Goal: Task Accomplishment & Management: Manage account settings

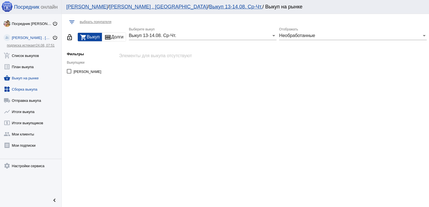
click at [35, 89] on link "widgets Сборка выкупа" at bounding box center [30, 88] width 61 height 11
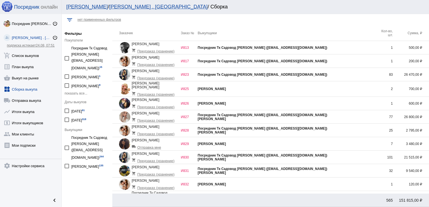
click at [332, 79] on td "Посредник Тк Садовод [PERSON_NAME] ([EMAIL_ADDRESS][DOMAIN_NAME])" at bounding box center [287, 74] width 178 height 13
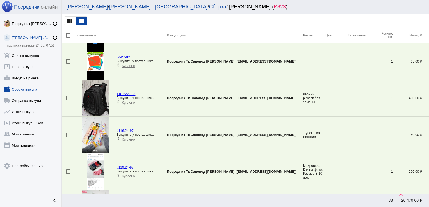
scroll to position [975, 0]
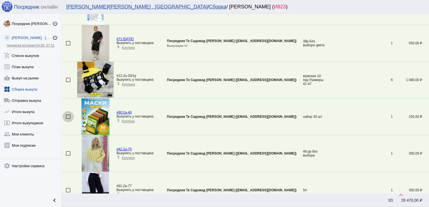
click at [69, 115] on div at bounding box center [68, 117] width 4 height 4
click at [68, 119] on input "checkbox" at bounding box center [68, 119] width 0 height 0
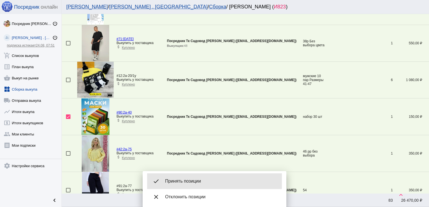
click at [185, 176] on div "done Принять позиции" at bounding box center [214, 182] width 135 height 16
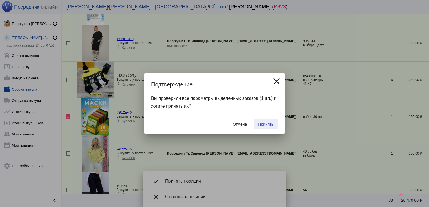
click at [261, 124] on span "Принять" at bounding box center [265, 124] width 15 height 4
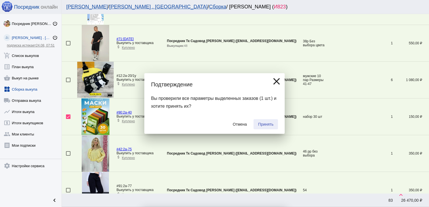
checkbox input "false"
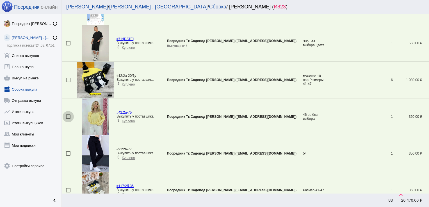
click at [69, 115] on div at bounding box center [68, 117] width 4 height 4
click at [68, 119] on input "checkbox" at bounding box center [68, 119] width 0 height 0
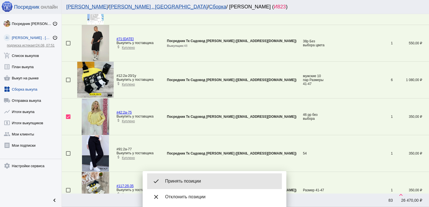
click at [207, 179] on span "Принять позиции" at bounding box center [221, 182] width 112 height 6
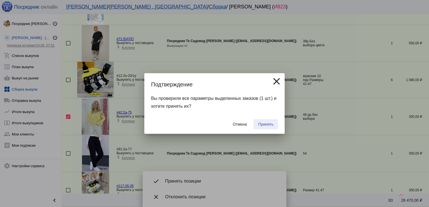
click at [266, 124] on span "Принять" at bounding box center [265, 124] width 15 height 4
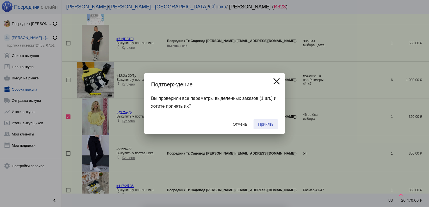
checkbox input "false"
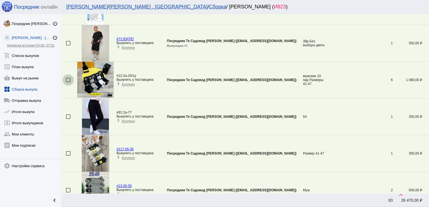
click at [68, 79] on div at bounding box center [68, 80] width 4 height 4
click at [68, 82] on input "checkbox" at bounding box center [68, 82] width 0 height 0
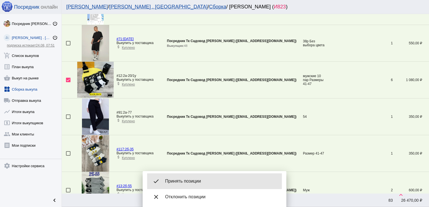
click at [198, 177] on div "done Принять позиции" at bounding box center [214, 182] width 135 height 16
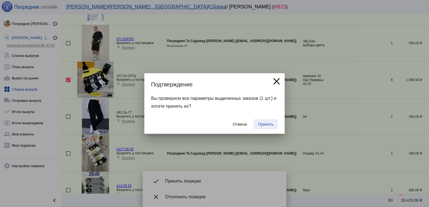
click at [260, 125] on span "Принять" at bounding box center [265, 124] width 15 height 4
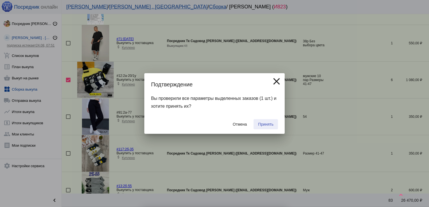
checkbox input "false"
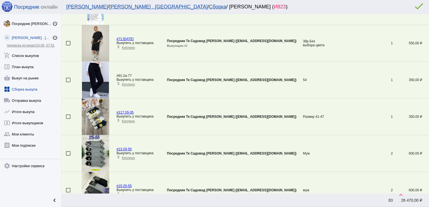
scroll to position [644, 0]
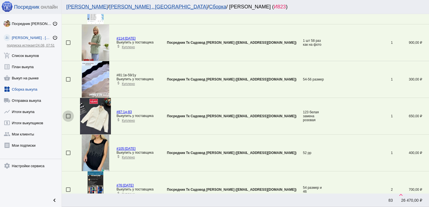
click at [68, 115] on div at bounding box center [68, 116] width 4 height 4
click at [68, 118] on input "checkbox" at bounding box center [68, 118] width 0 height 0
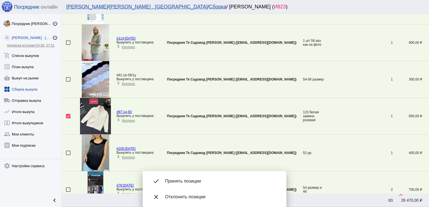
click at [190, 180] on span "Принять позиции" at bounding box center [221, 182] width 112 height 6
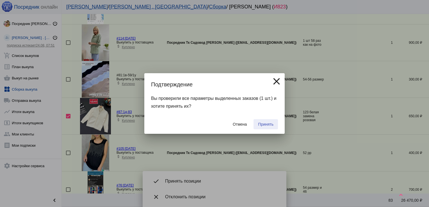
click at [269, 123] on span "Принять" at bounding box center [265, 124] width 15 height 4
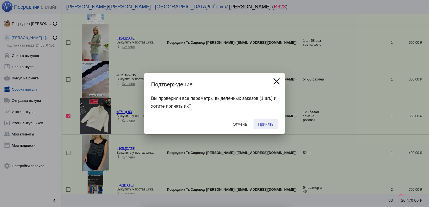
checkbox input "false"
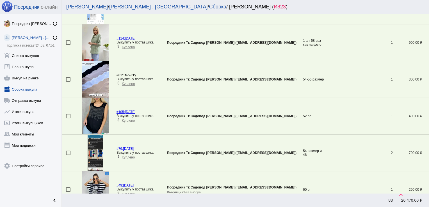
scroll to position [1158, 0]
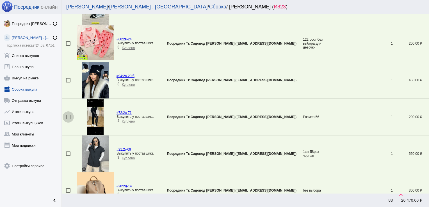
click at [69, 115] on div at bounding box center [68, 117] width 4 height 4
click at [68, 119] on input "checkbox" at bounding box center [68, 119] width 0 height 0
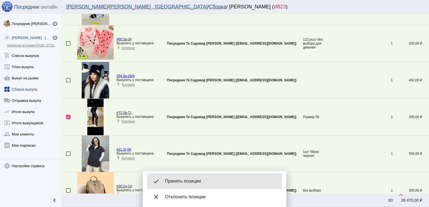
click at [209, 178] on div "done Принять позиции" at bounding box center [214, 182] width 135 height 16
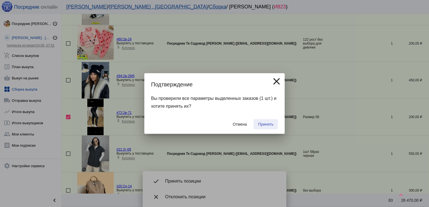
click at [270, 125] on span "Принять" at bounding box center [265, 124] width 15 height 4
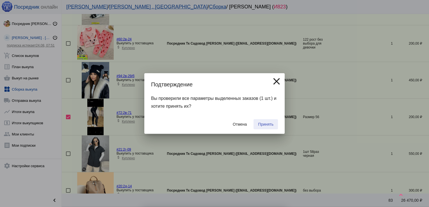
checkbox input "false"
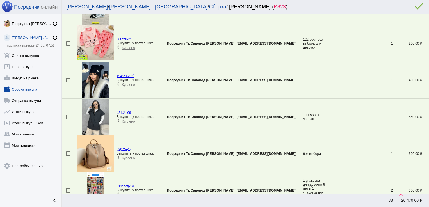
scroll to position [571, 0]
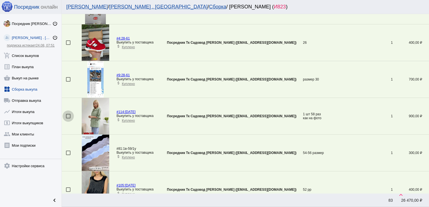
click at [66, 116] on div at bounding box center [68, 116] width 4 height 4
click at [68, 118] on input "checkbox" at bounding box center [68, 118] width 0 height 0
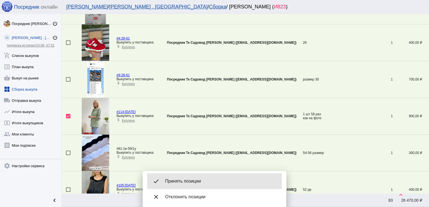
click at [223, 176] on div "done Принять позиции" at bounding box center [214, 182] width 135 height 16
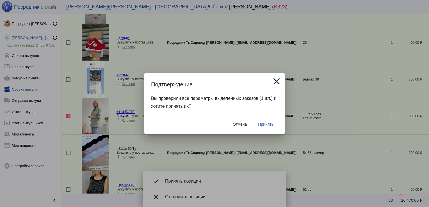
click at [267, 125] on span "Принять" at bounding box center [265, 124] width 15 height 4
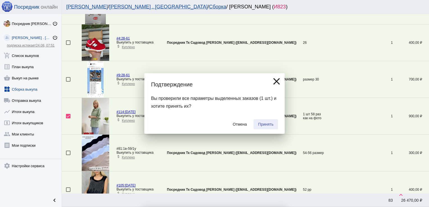
checkbox input "false"
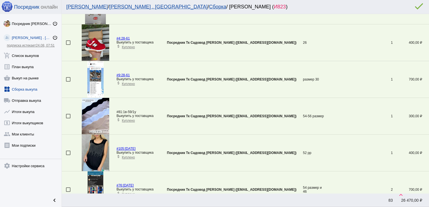
scroll to position [865, 0]
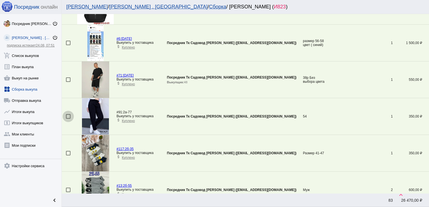
click at [69, 114] on div at bounding box center [68, 116] width 4 height 4
click at [68, 119] on input "checkbox" at bounding box center [68, 119] width 0 height 0
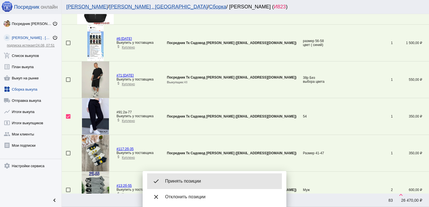
click at [196, 185] on div "done Принять позиции" at bounding box center [214, 182] width 135 height 16
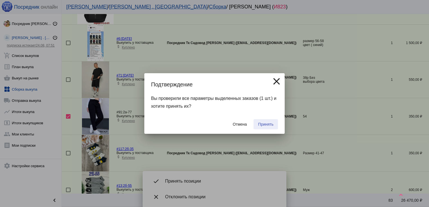
click at [264, 124] on span "Принять" at bounding box center [265, 124] width 15 height 4
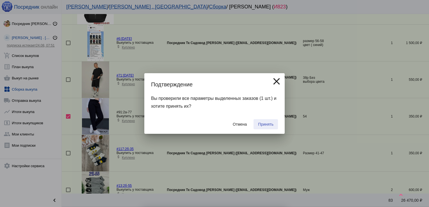
checkbox input "false"
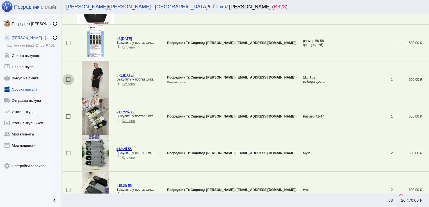
click at [67, 78] on div at bounding box center [68, 80] width 4 height 4
click at [68, 82] on input "checkbox" at bounding box center [68, 82] width 0 height 0
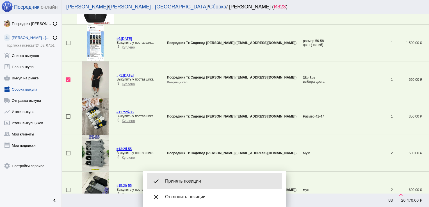
click at [183, 178] on div "done Принять позиции" at bounding box center [214, 182] width 135 height 16
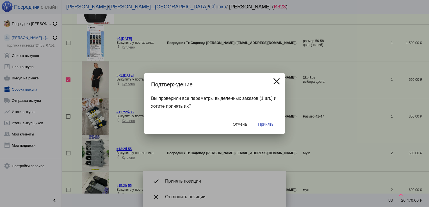
click at [263, 123] on span "Принять" at bounding box center [265, 124] width 15 height 4
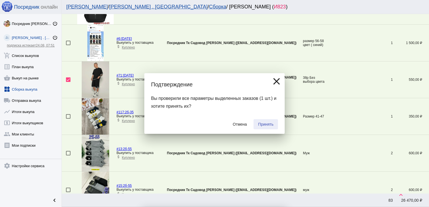
checkbox input "false"
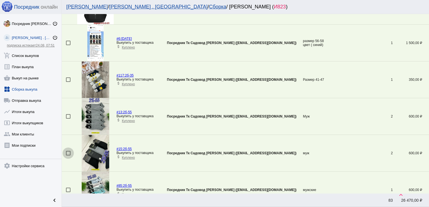
click at [69, 152] on div at bounding box center [68, 153] width 4 height 4
click at [68, 156] on input "checkbox" at bounding box center [68, 156] width 0 height 0
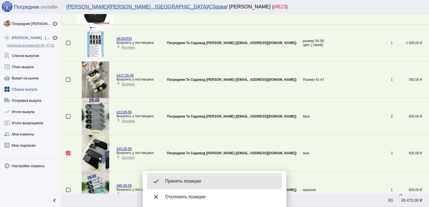
click at [188, 181] on span "Принять позиции" at bounding box center [221, 182] width 112 height 6
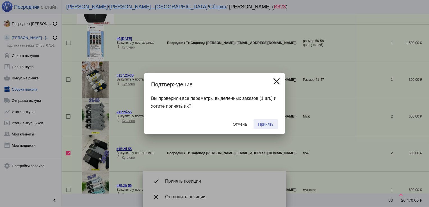
click at [267, 126] on span "Принять" at bounding box center [265, 124] width 15 height 4
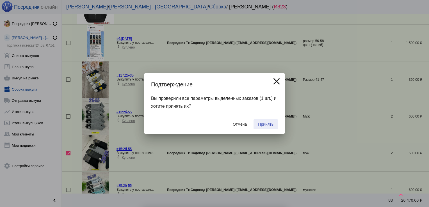
checkbox input "false"
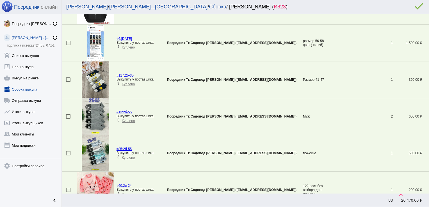
click at [68, 114] on div at bounding box center [68, 116] width 4 height 4
click at [68, 119] on input "checkbox" at bounding box center [68, 119] width 0 height 0
checkbox input "true"
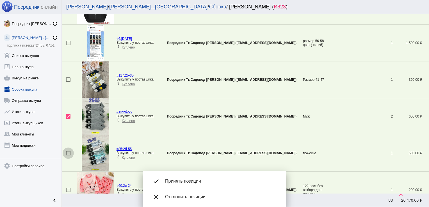
click at [67, 152] on div at bounding box center [68, 153] width 4 height 4
click at [68, 156] on input "checkbox" at bounding box center [68, 156] width 0 height 0
checkbox input "true"
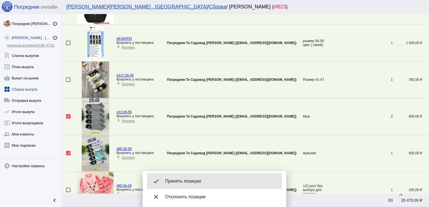
click at [196, 183] on span "Принять позиции" at bounding box center [221, 182] width 112 height 6
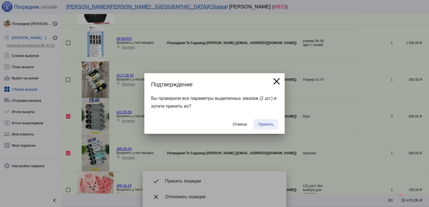
click at [271, 123] on span "Принять" at bounding box center [265, 124] width 15 height 4
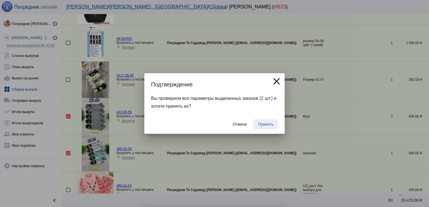
checkbox input "false"
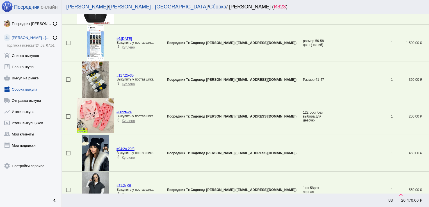
scroll to position [1011, 0]
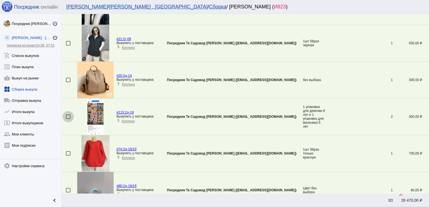
click at [69, 115] on div at bounding box center [68, 117] width 4 height 4
click at [68, 119] on input "checkbox" at bounding box center [68, 119] width 0 height 0
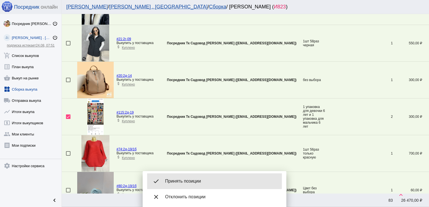
click at [197, 179] on span "Принять позиции" at bounding box center [221, 182] width 112 height 6
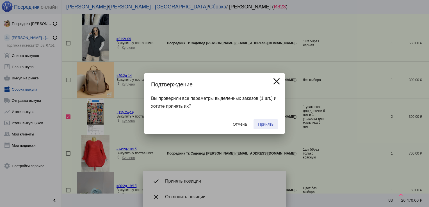
click at [264, 126] on span "Принять" at bounding box center [265, 124] width 15 height 4
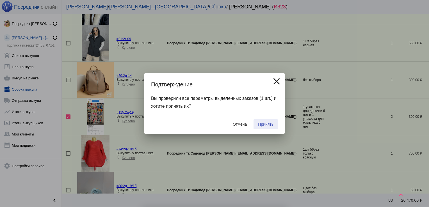
checkbox input "false"
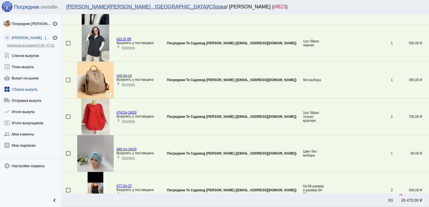
scroll to position [644, 0]
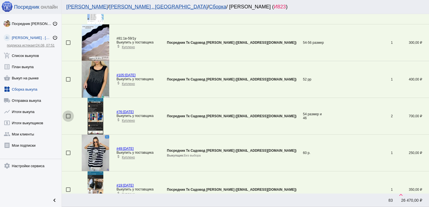
click at [68, 115] on div at bounding box center [68, 116] width 4 height 4
click at [68, 118] on input "checkbox" at bounding box center [68, 118] width 0 height 0
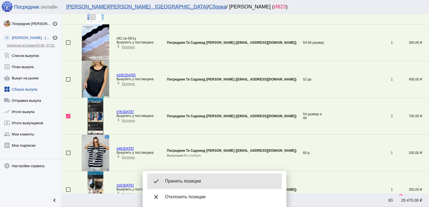
click at [176, 179] on span "Принять позиции" at bounding box center [221, 182] width 112 height 6
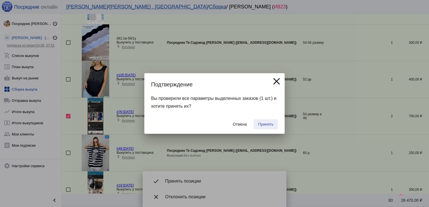
click at [258, 128] on button "Принять" at bounding box center [266, 124] width 24 height 10
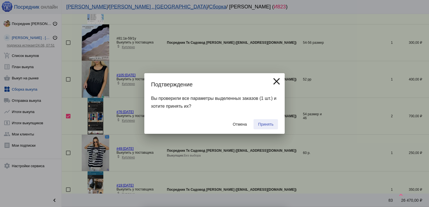
checkbox input "false"
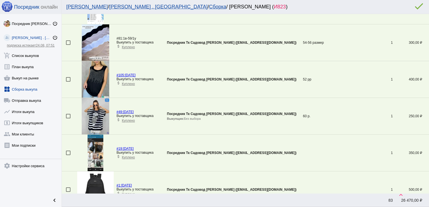
scroll to position [1048, 0]
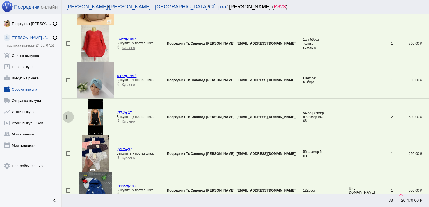
click at [67, 115] on div at bounding box center [68, 117] width 4 height 4
click at [68, 119] on input "checkbox" at bounding box center [68, 119] width 0 height 0
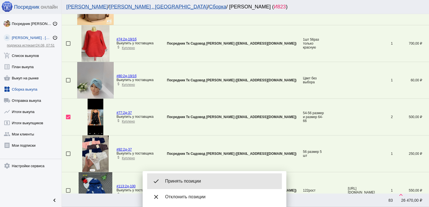
click at [185, 177] on div "done Принять позиции" at bounding box center [214, 182] width 135 height 16
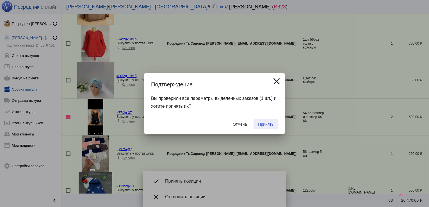
click at [273, 123] on span "Принять" at bounding box center [265, 124] width 15 height 4
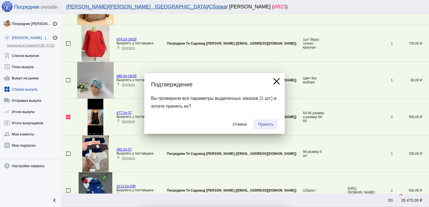
checkbox input "false"
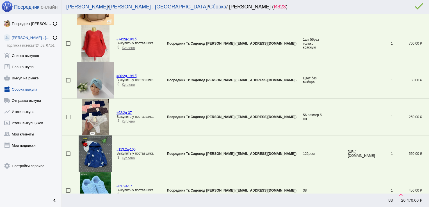
scroll to position [607, 0]
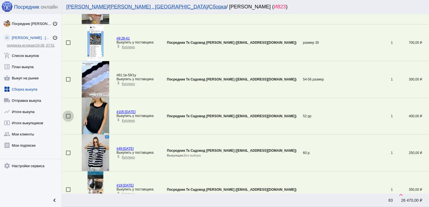
click at [70, 114] on div at bounding box center [68, 116] width 4 height 4
click at [68, 118] on input "checkbox" at bounding box center [68, 118] width 0 height 0
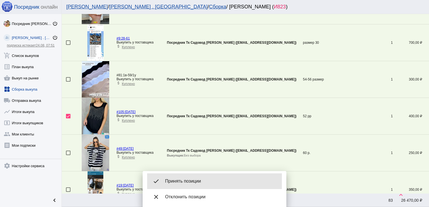
click at [181, 186] on div "done Принять позиции" at bounding box center [214, 182] width 135 height 16
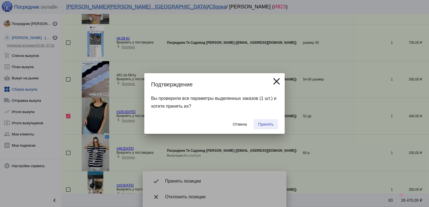
click at [268, 123] on span "Принять" at bounding box center [265, 124] width 15 height 4
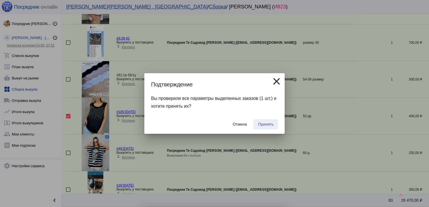
checkbox input "false"
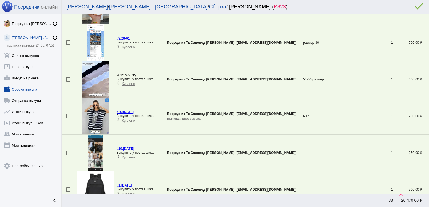
scroll to position [938, 0]
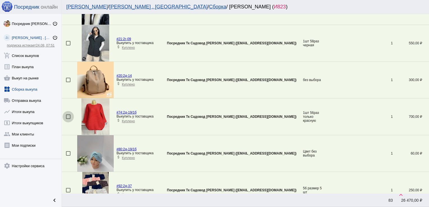
click at [67, 115] on div at bounding box center [68, 117] width 4 height 4
click at [68, 119] on input "checkbox" at bounding box center [68, 119] width 0 height 0
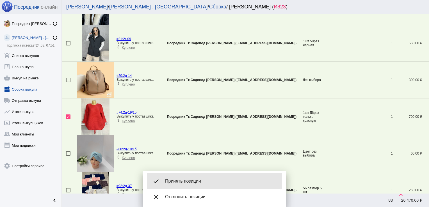
click at [188, 179] on span "Принять позиции" at bounding box center [221, 182] width 112 height 6
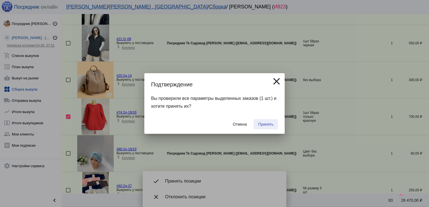
click at [266, 124] on span "Принять" at bounding box center [265, 124] width 15 height 4
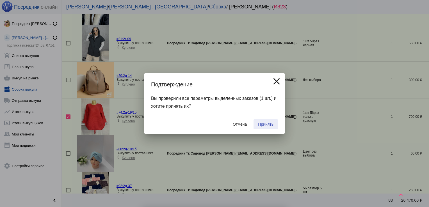
checkbox input "false"
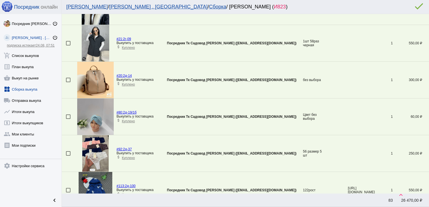
scroll to position [571, 0]
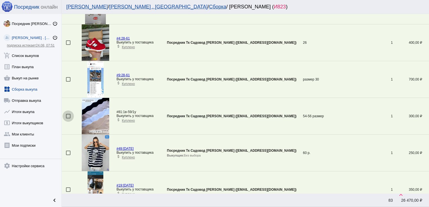
click at [69, 114] on div at bounding box center [68, 116] width 4 height 4
click at [68, 118] on input "checkbox" at bounding box center [68, 118] width 0 height 0
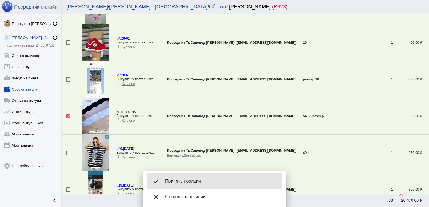
click at [192, 179] on span "Принять позиции" at bounding box center [221, 182] width 112 height 6
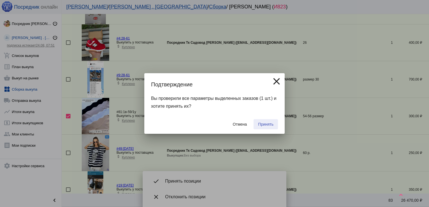
click at [270, 123] on span "Принять" at bounding box center [265, 124] width 15 height 4
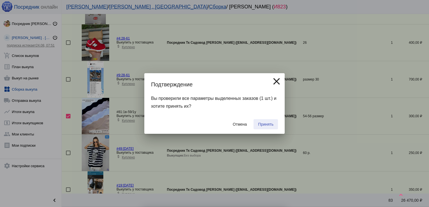
checkbox input "false"
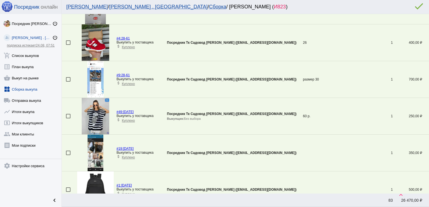
scroll to position [828, 0]
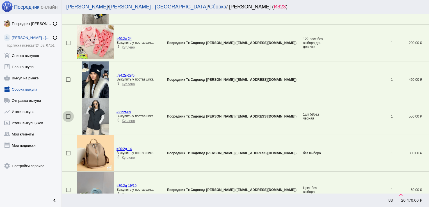
click at [69, 115] on div at bounding box center [68, 116] width 4 height 4
click at [68, 119] on input "checkbox" at bounding box center [68, 119] width 0 height 0
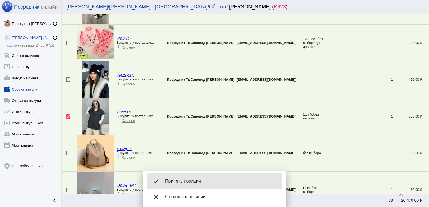
click at [186, 180] on span "Принять позиции" at bounding box center [221, 182] width 112 height 6
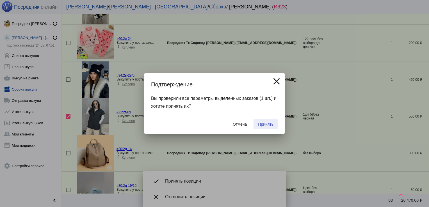
click at [273, 122] on span "Принять" at bounding box center [265, 124] width 15 height 4
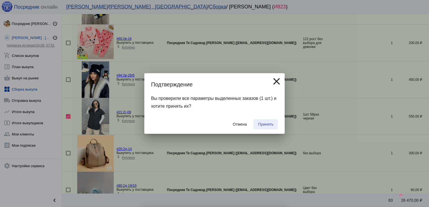
checkbox input "false"
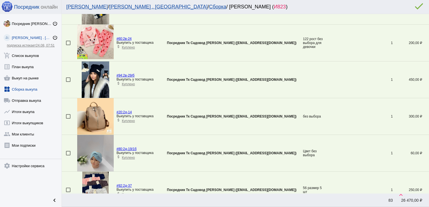
scroll to position [1048, 0]
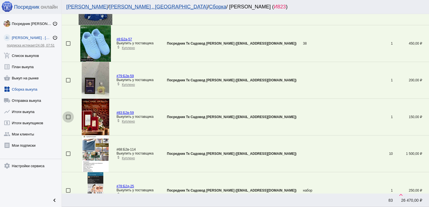
click at [67, 115] on div at bounding box center [68, 117] width 4 height 4
click at [68, 119] on input "checkbox" at bounding box center [68, 119] width 0 height 0
checkbox input "true"
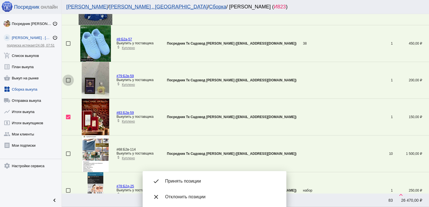
click at [69, 79] on div at bounding box center [68, 80] width 4 height 4
click at [68, 83] on input "checkbox" at bounding box center [68, 83] width 0 height 0
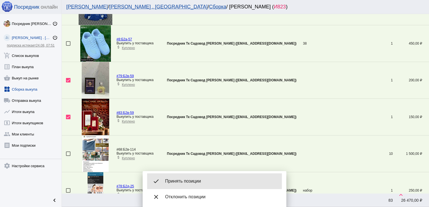
click at [193, 183] on span "Принять позиции" at bounding box center [221, 182] width 112 height 6
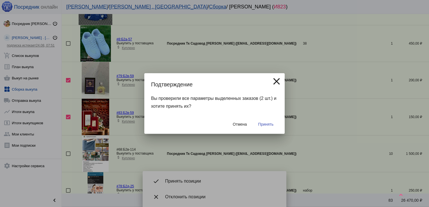
click at [266, 126] on span "Принять" at bounding box center [265, 124] width 15 height 4
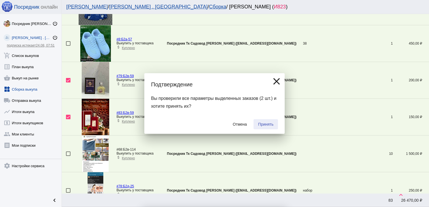
checkbox input "false"
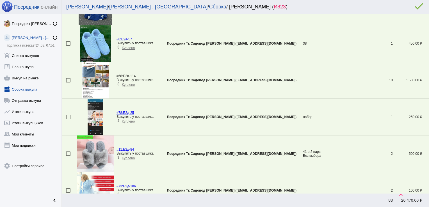
click at [69, 115] on div at bounding box center [68, 117] width 4 height 4
click at [68, 119] on input "checkbox" at bounding box center [68, 119] width 0 height 0
checkbox input "true"
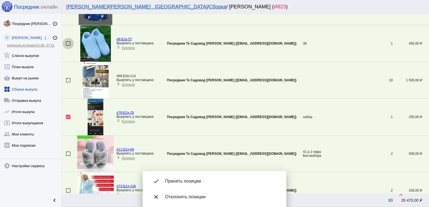
click at [67, 41] on div at bounding box center [68, 43] width 4 height 4
click at [68, 46] on input "checkbox" at bounding box center [68, 46] width 0 height 0
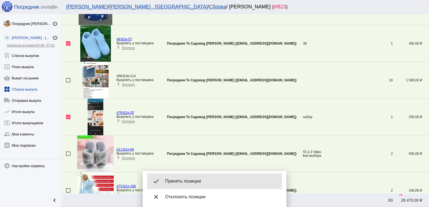
click at [200, 177] on div "done Принять позиции" at bounding box center [214, 182] width 135 height 16
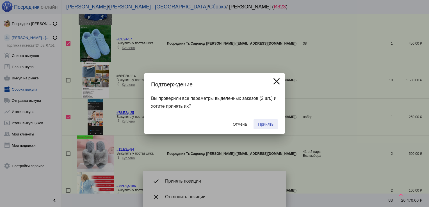
click at [270, 124] on span "Принять" at bounding box center [265, 124] width 15 height 4
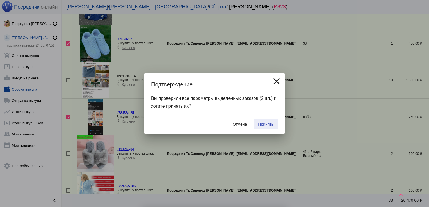
checkbox input "false"
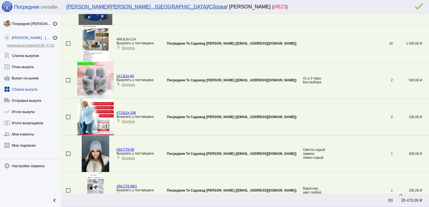
scroll to position [791, 0]
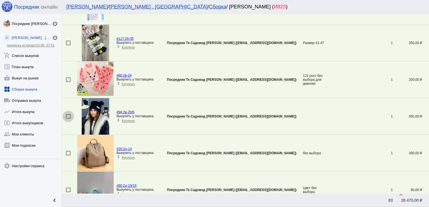
click at [67, 114] on div at bounding box center [68, 116] width 4 height 4
click at [68, 119] on input "checkbox" at bounding box center [68, 119] width 0 height 0
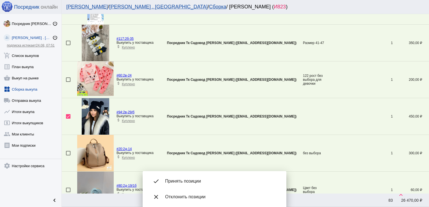
click at [199, 179] on span "Принять позиции" at bounding box center [221, 182] width 112 height 6
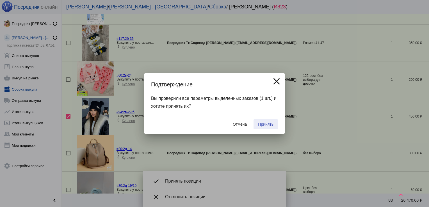
click at [266, 124] on span "Принять" at bounding box center [265, 124] width 15 height 4
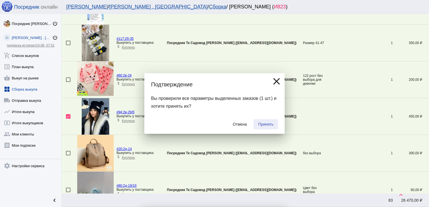
checkbox input "false"
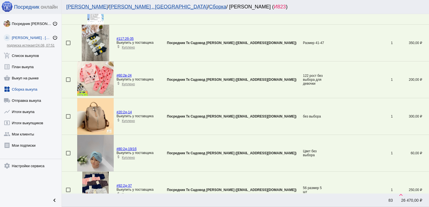
scroll to position [1011, 0]
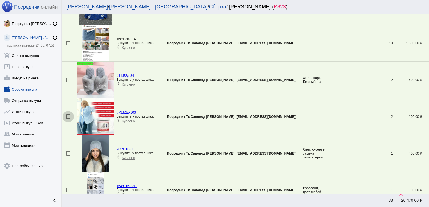
click at [67, 116] on div at bounding box center [68, 117] width 4 height 4
click at [68, 119] on input "checkbox" at bounding box center [68, 119] width 0 height 0
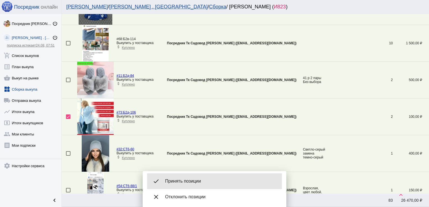
click at [182, 177] on div "done Принять позиции" at bounding box center [214, 182] width 135 height 16
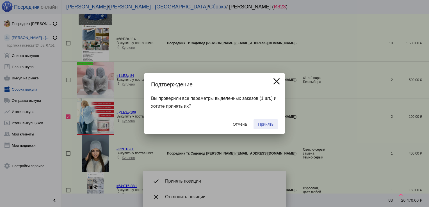
drag, startPoint x: 264, startPoint y: 125, endPoint x: 266, endPoint y: 54, distance: 70.5
click at [266, 54] on div "done Принять позиции close Отклонить позиции Подтверждение close Вы проверили в…" at bounding box center [214, 103] width 429 height 207
click at [270, 123] on span "Принять" at bounding box center [265, 124] width 15 height 4
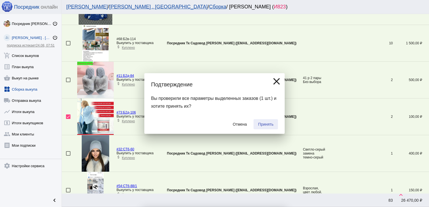
checkbox input "false"
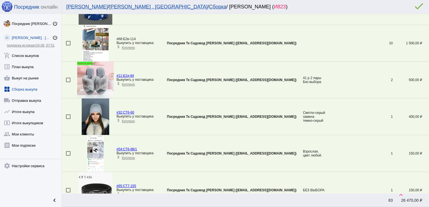
scroll to position [571, 0]
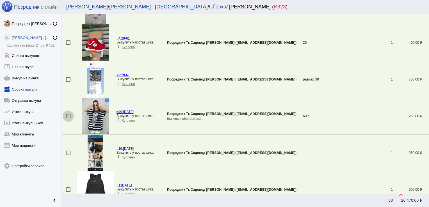
click at [67, 115] on div at bounding box center [68, 116] width 4 height 4
click at [68, 118] on input "checkbox" at bounding box center [68, 118] width 0 height 0
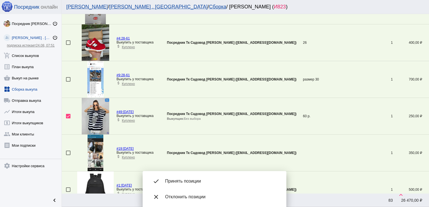
click at [181, 180] on span "Принять позиции" at bounding box center [221, 182] width 112 height 6
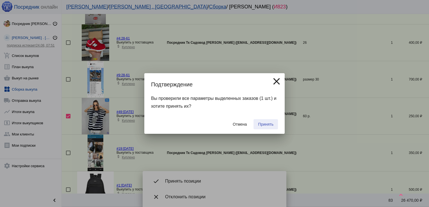
click at [265, 124] on span "Принять" at bounding box center [265, 124] width 15 height 4
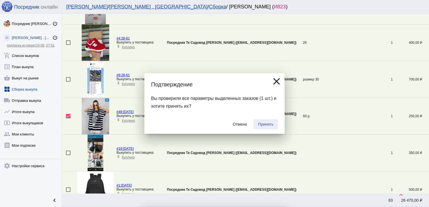
checkbox input "false"
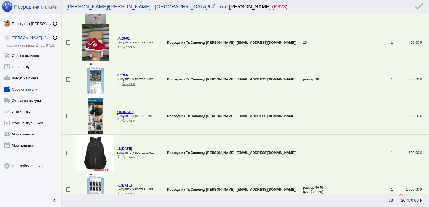
scroll to position [718, 0]
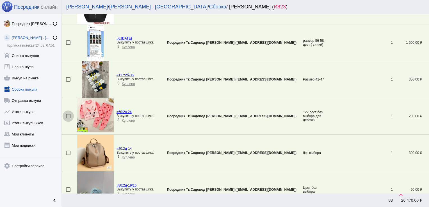
click at [67, 116] on div at bounding box center [68, 116] width 4 height 4
click at [68, 118] on input "checkbox" at bounding box center [68, 118] width 0 height 0
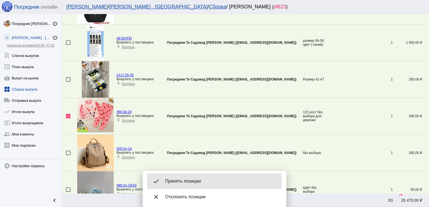
click at [188, 183] on span "Принять позиции" at bounding box center [221, 182] width 112 height 6
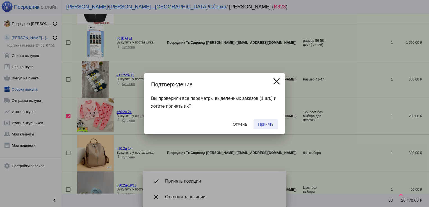
click at [271, 124] on span "Принять" at bounding box center [265, 124] width 15 height 4
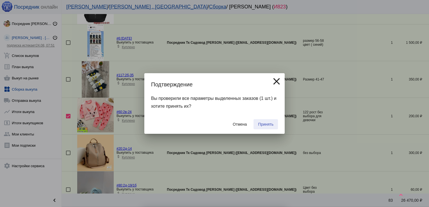
checkbox input "false"
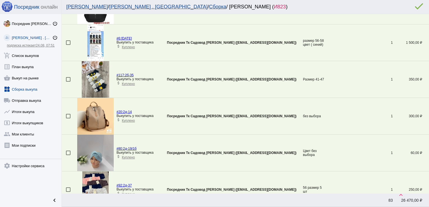
scroll to position [461, 0]
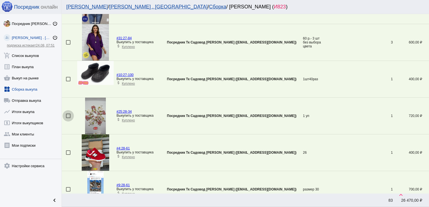
click at [67, 114] on div at bounding box center [68, 116] width 4 height 4
click at [68, 118] on input "checkbox" at bounding box center [68, 118] width 0 height 0
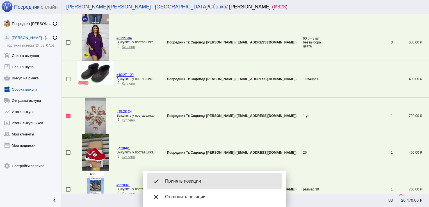
click at [202, 182] on span "Принять позиции" at bounding box center [221, 182] width 112 height 6
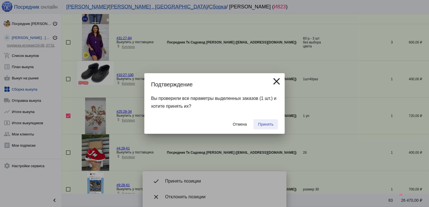
click at [271, 127] on span "Принять" at bounding box center [265, 124] width 15 height 4
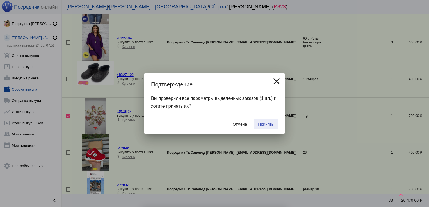
checkbox input "false"
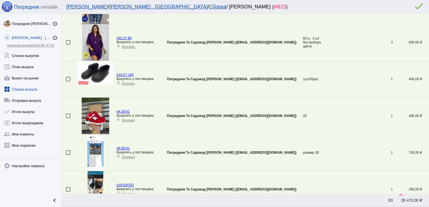
scroll to position [644, 0]
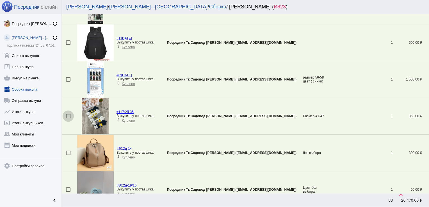
click at [68, 114] on div at bounding box center [68, 116] width 4 height 4
click at [68, 118] on input "checkbox" at bounding box center [68, 118] width 0 height 0
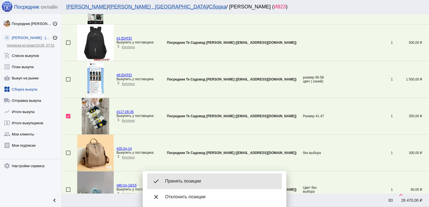
click at [185, 176] on div "done Принять позиции" at bounding box center [214, 182] width 135 height 16
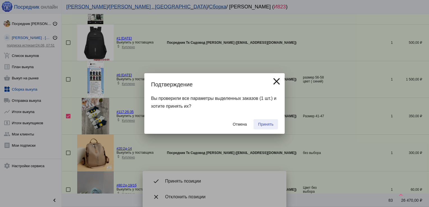
click at [269, 122] on span "Принять" at bounding box center [265, 124] width 15 height 4
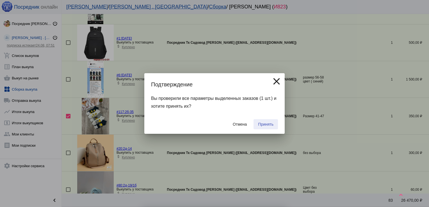
checkbox input "false"
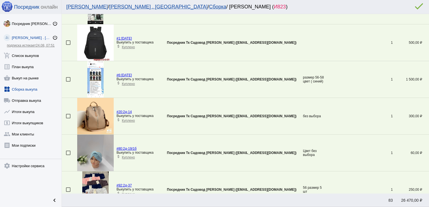
scroll to position [0, 0]
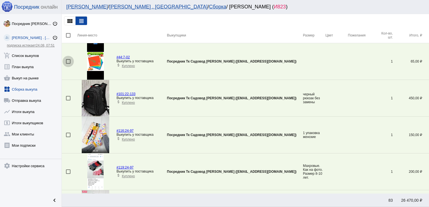
click at [68, 62] on div at bounding box center [68, 61] width 4 height 4
click at [68, 64] on input "checkbox" at bounding box center [68, 64] width 0 height 0
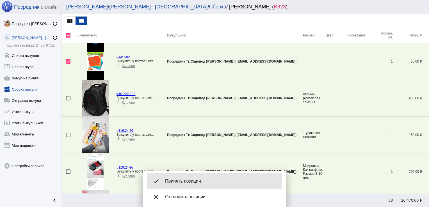
click at [202, 178] on div "done Принять позиции" at bounding box center [214, 182] width 135 height 16
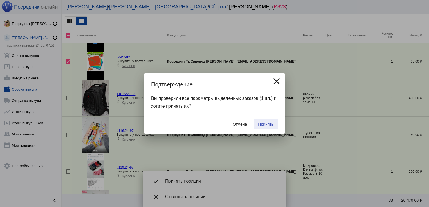
click at [265, 126] on span "Принять" at bounding box center [265, 124] width 15 height 4
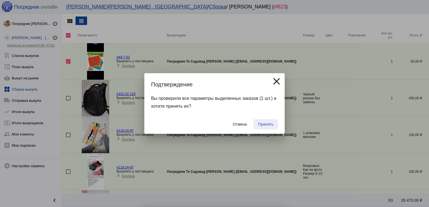
checkbox input "false"
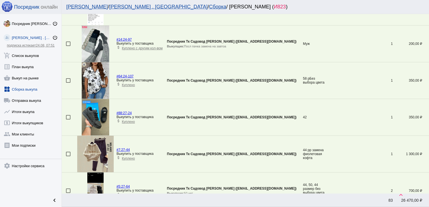
scroll to position [137, 0]
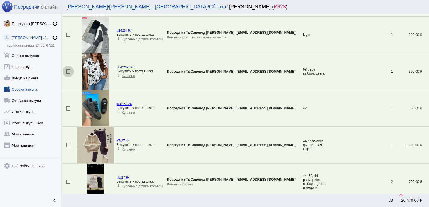
click at [66, 72] on div at bounding box center [68, 71] width 4 height 4
click at [68, 74] on input "checkbox" at bounding box center [68, 74] width 0 height 0
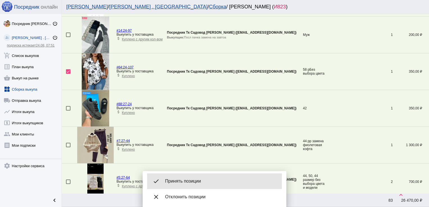
click at [203, 181] on span "Принять позиции" at bounding box center [221, 182] width 112 height 6
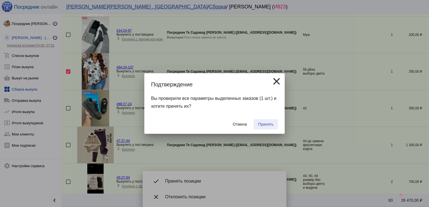
click at [265, 122] on button "Принять" at bounding box center [266, 124] width 24 height 10
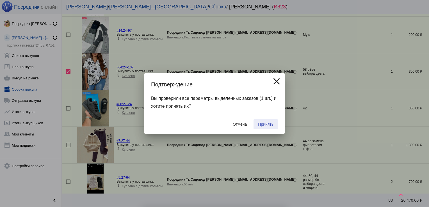
checkbox input "false"
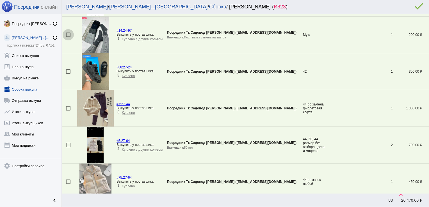
click at [70, 34] on div at bounding box center [68, 35] width 4 height 4
click at [68, 37] on input "checkbox" at bounding box center [68, 37] width 0 height 0
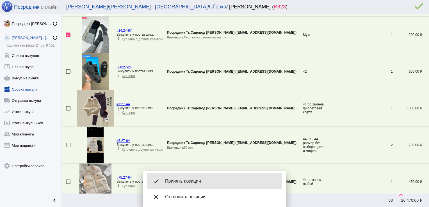
click at [199, 186] on div "done Принять позиции" at bounding box center [214, 182] width 135 height 16
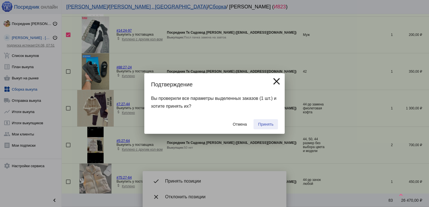
click at [269, 123] on span "Принять" at bounding box center [265, 124] width 15 height 4
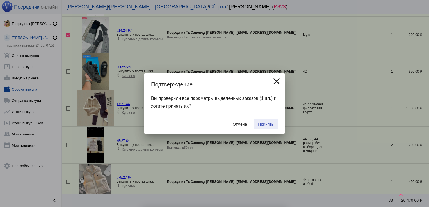
checkbox input "false"
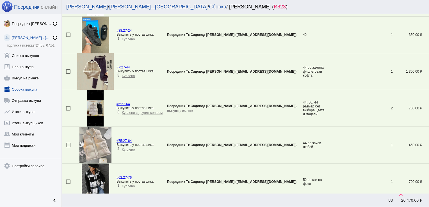
scroll to position [497, 0]
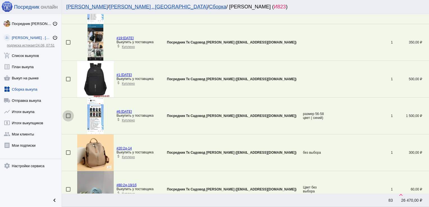
click at [68, 114] on div at bounding box center [68, 116] width 4 height 4
click at [68, 118] on input "checkbox" at bounding box center [68, 118] width 0 height 0
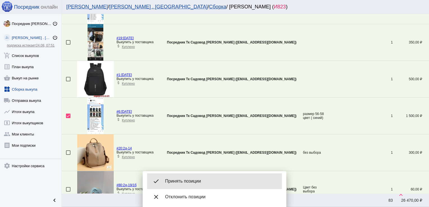
click at [200, 174] on div "done Принять позиции" at bounding box center [214, 182] width 135 height 16
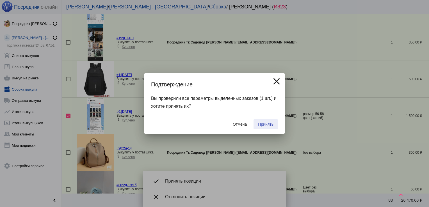
click at [265, 126] on span "Принять" at bounding box center [265, 124] width 15 height 4
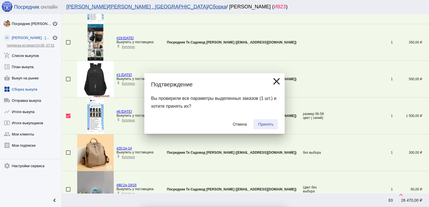
checkbox input "false"
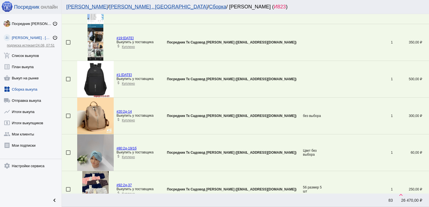
click at [65, 77] on td at bounding box center [69, 79] width 15 height 37
click at [67, 78] on div at bounding box center [68, 79] width 4 height 4
click at [68, 81] on input "checkbox" at bounding box center [68, 81] width 0 height 0
checkbox input "true"
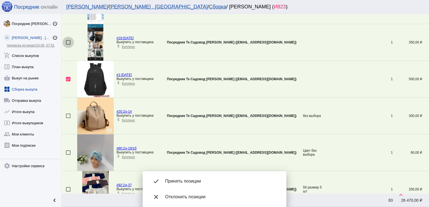
click at [68, 42] on div at bounding box center [68, 42] width 4 height 4
click at [68, 45] on input "checkbox" at bounding box center [68, 45] width 0 height 0
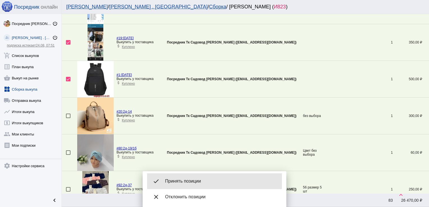
click at [200, 179] on span "Принять позиции" at bounding box center [221, 182] width 112 height 6
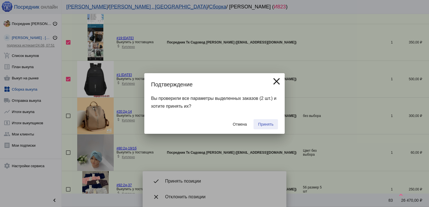
click at [267, 125] on span "Принять" at bounding box center [265, 124] width 15 height 4
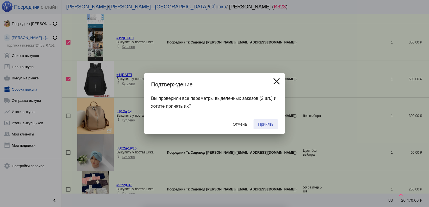
checkbox input "false"
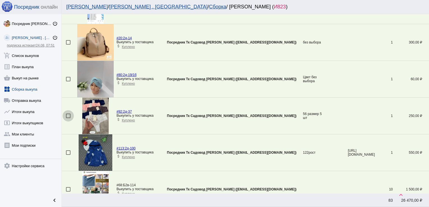
click at [68, 114] on div at bounding box center [68, 116] width 4 height 4
click at [68, 118] on input "checkbox" at bounding box center [68, 118] width 0 height 0
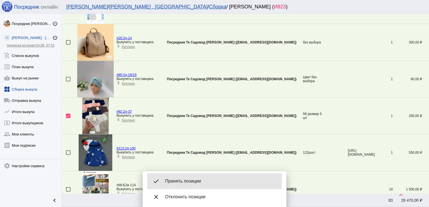
click at [198, 181] on span "Принять позиции" at bounding box center [221, 182] width 112 height 6
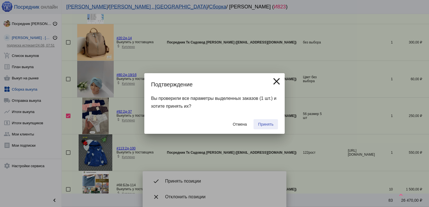
click at [267, 122] on button "Принять" at bounding box center [266, 124] width 24 height 10
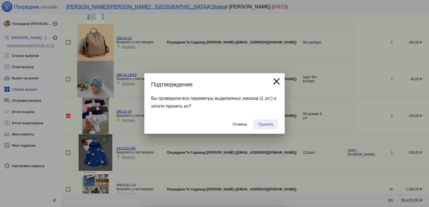
checkbox input "false"
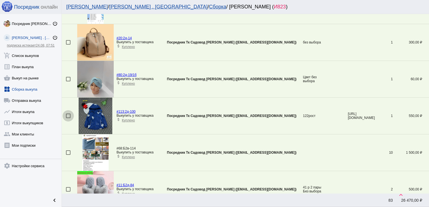
click at [70, 115] on div at bounding box center [68, 116] width 4 height 4
click at [68, 118] on input "checkbox" at bounding box center [68, 118] width 0 height 0
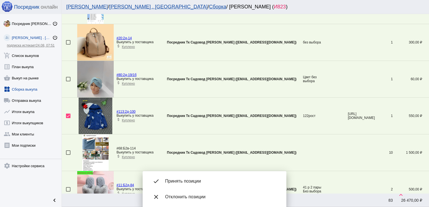
click at [89, 114] on img at bounding box center [96, 116] width 34 height 37
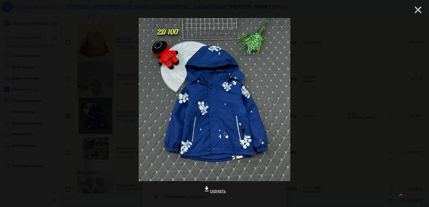
click at [414, 6] on mat-icon "close" at bounding box center [415, 7] width 7 height 7
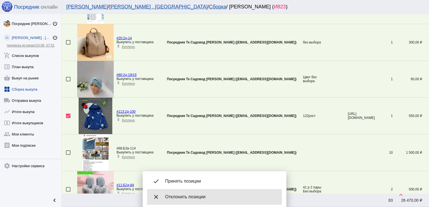
click at [181, 195] on span "Отклонить позиции" at bounding box center [221, 197] width 112 height 6
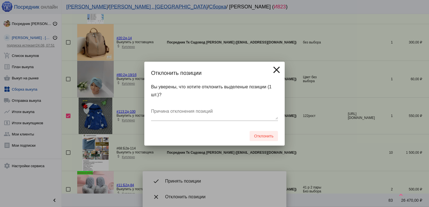
click at [266, 134] on span "Отклонить" at bounding box center [263, 136] width 19 height 4
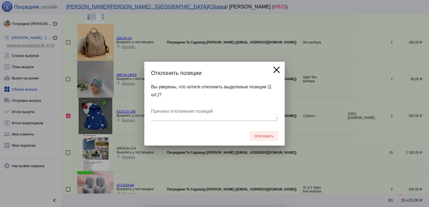
checkbox input "false"
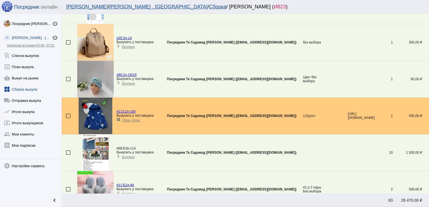
scroll to position [0, 0]
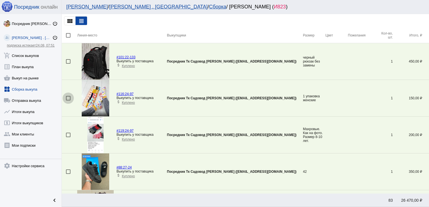
click at [69, 99] on div at bounding box center [68, 98] width 4 height 4
click at [68, 101] on input "checkbox" at bounding box center [68, 101] width 0 height 0
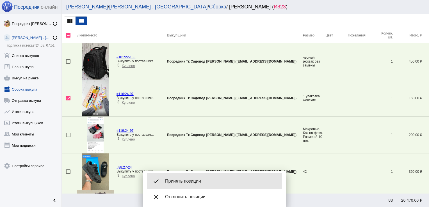
click at [173, 180] on span "Принять позиции" at bounding box center [221, 182] width 112 height 6
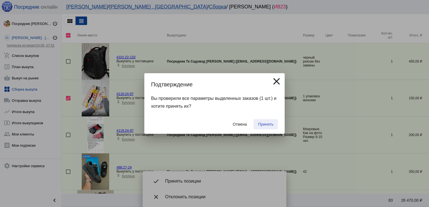
click at [261, 122] on span "Принять" at bounding box center [265, 124] width 15 height 4
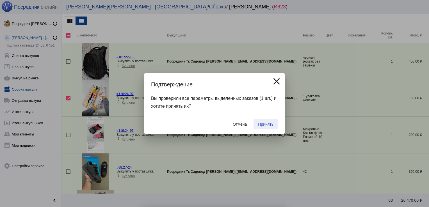
checkbox input "false"
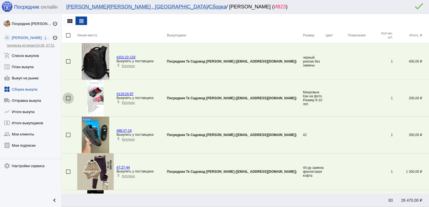
click at [70, 98] on div at bounding box center [68, 98] width 4 height 4
click at [68, 101] on input "checkbox" at bounding box center [68, 101] width 0 height 0
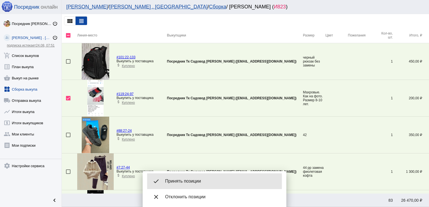
click at [190, 182] on span "Принять позиции" at bounding box center [221, 182] width 112 height 6
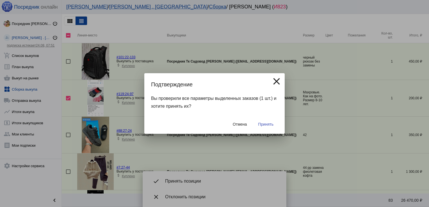
click at [263, 122] on span "Принять" at bounding box center [265, 124] width 15 height 4
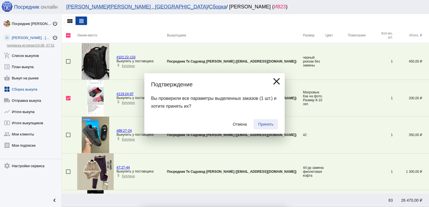
checkbox input "false"
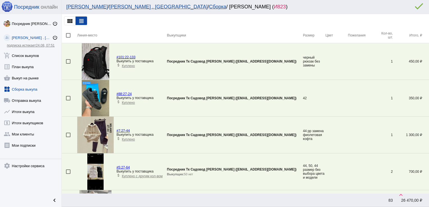
scroll to position [203, 0]
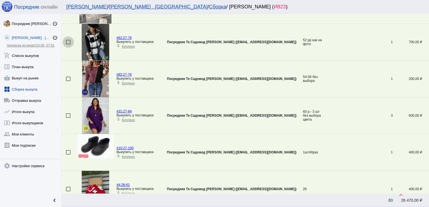
click at [70, 41] on div at bounding box center [68, 42] width 4 height 4
click at [68, 44] on input "checkbox" at bounding box center [68, 44] width 0 height 0
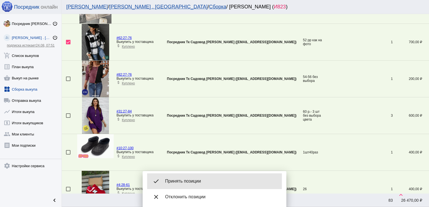
click at [186, 183] on span "Принять позиции" at bounding box center [221, 182] width 112 height 6
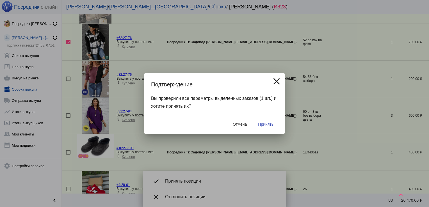
click at [270, 122] on span "Принять" at bounding box center [265, 124] width 15 height 4
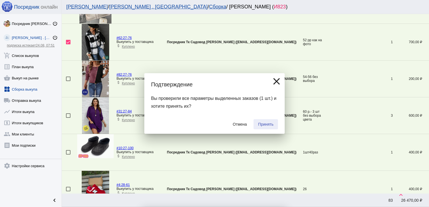
checkbox input "false"
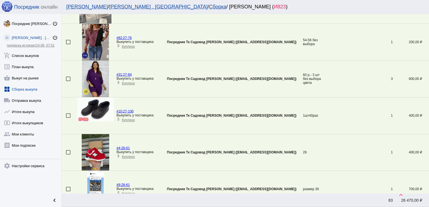
click at [71, 77] on mat-checkbox at bounding box center [71, 79] width 11 height 4
click at [69, 77] on div at bounding box center [68, 79] width 4 height 4
click at [68, 81] on input "checkbox" at bounding box center [68, 81] width 0 height 0
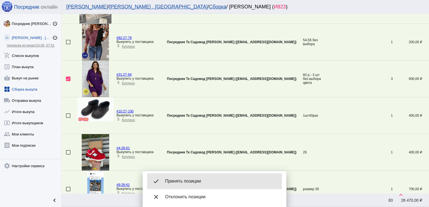
click at [204, 183] on span "Принять позиции" at bounding box center [221, 182] width 112 height 6
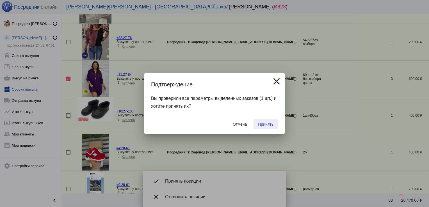
click at [265, 124] on span "Принять" at bounding box center [265, 124] width 15 height 4
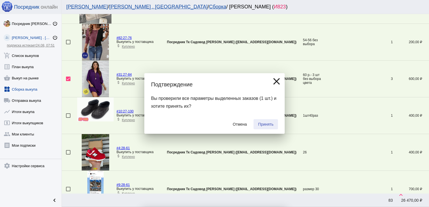
checkbox input "false"
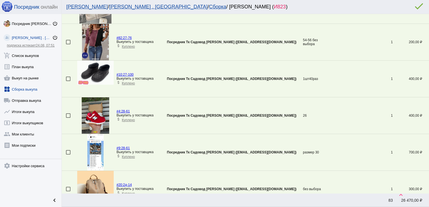
scroll to position [571, 0]
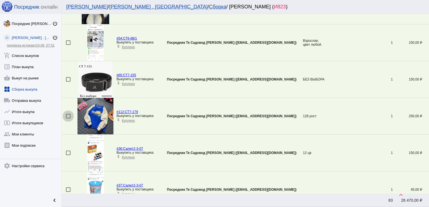
click at [68, 115] on div at bounding box center [68, 116] width 4 height 4
click at [68, 118] on input "checkbox" at bounding box center [68, 118] width 0 height 0
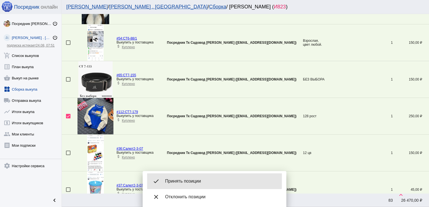
click at [180, 180] on span "Принять позиции" at bounding box center [221, 182] width 112 height 6
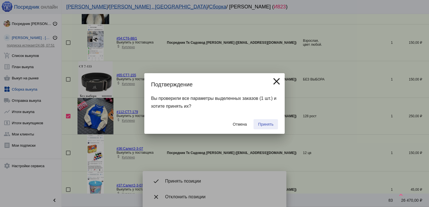
click at [272, 122] on button "Принять" at bounding box center [266, 124] width 24 height 10
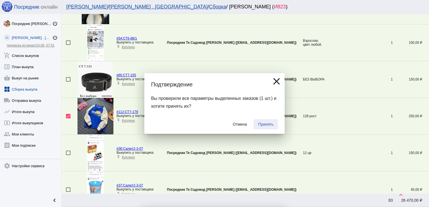
checkbox input "false"
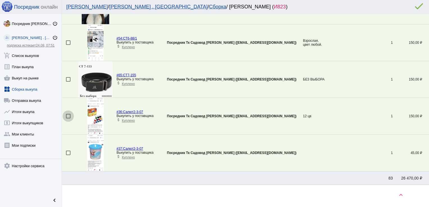
click at [66, 114] on div at bounding box center [68, 116] width 4 height 4
click at [68, 118] on input "checkbox" at bounding box center [68, 118] width 0 height 0
checkbox input "true"
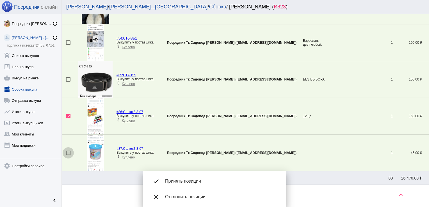
click at [68, 151] on div at bounding box center [68, 153] width 4 height 4
click at [68, 155] on input "checkbox" at bounding box center [68, 155] width 0 height 0
checkbox input "true"
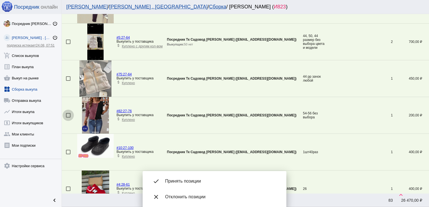
click at [67, 115] on div at bounding box center [68, 115] width 4 height 4
click at [68, 118] on input "checkbox" at bounding box center [68, 118] width 0 height 0
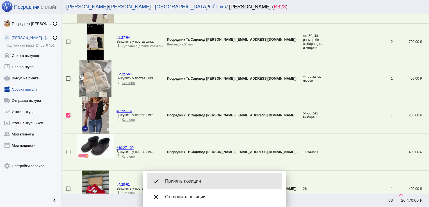
click at [202, 178] on div "done Принять позиции" at bounding box center [214, 182] width 135 height 16
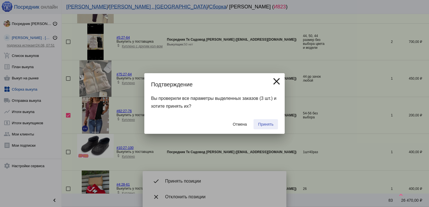
click at [270, 124] on span "Принять" at bounding box center [265, 124] width 15 height 4
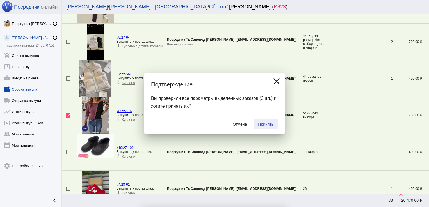
checkbox input "false"
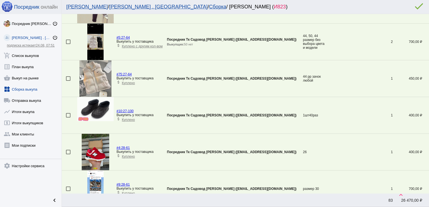
scroll to position [424, 0]
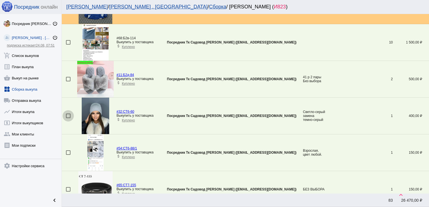
click at [67, 114] on div at bounding box center [68, 116] width 4 height 4
click at [68, 118] on input "checkbox" at bounding box center [68, 118] width 0 height 0
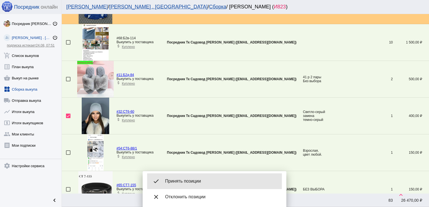
click at [197, 178] on div "done Принять позиции" at bounding box center [214, 182] width 135 height 16
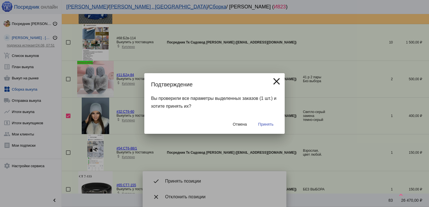
click at [270, 123] on span "Принять" at bounding box center [265, 124] width 15 height 4
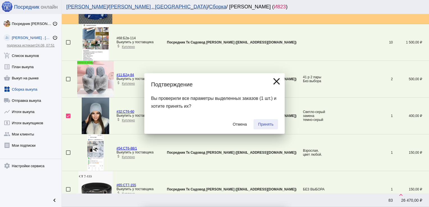
checkbox input "false"
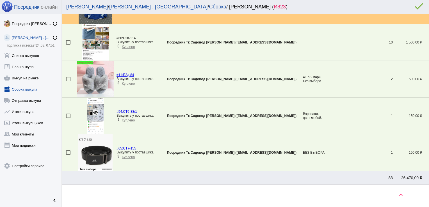
scroll to position [203, 0]
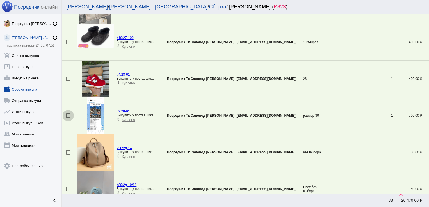
click at [68, 114] on div at bounding box center [68, 115] width 4 height 4
click at [68, 118] on input "checkbox" at bounding box center [68, 118] width 0 height 0
checkbox input "true"
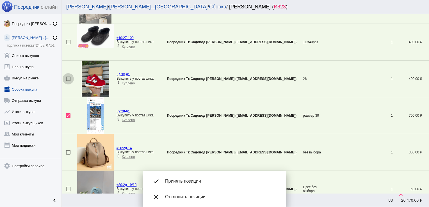
click at [69, 78] on div at bounding box center [68, 79] width 4 height 4
click at [68, 81] on input "checkbox" at bounding box center [68, 81] width 0 height 0
click at [182, 176] on div "done Принять позиции" at bounding box center [214, 182] width 135 height 16
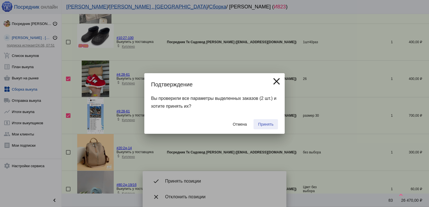
click at [263, 121] on button "Принять" at bounding box center [266, 124] width 24 height 10
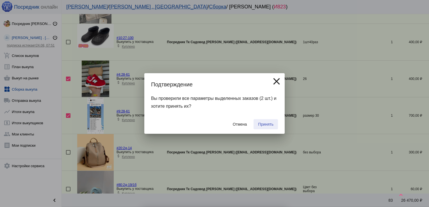
checkbox input "false"
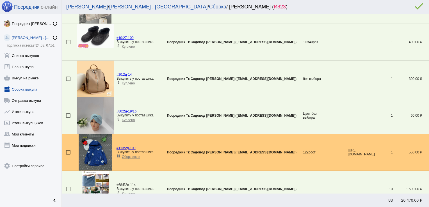
scroll to position [0, 0]
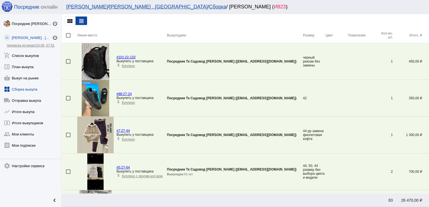
click at [67, 98] on div at bounding box center [68, 98] width 4 height 4
click at [68, 101] on input "checkbox" at bounding box center [68, 101] width 0 height 0
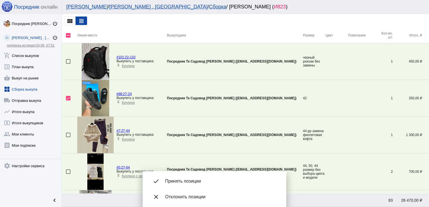
click at [193, 178] on div "done Принять позиции" at bounding box center [214, 182] width 135 height 16
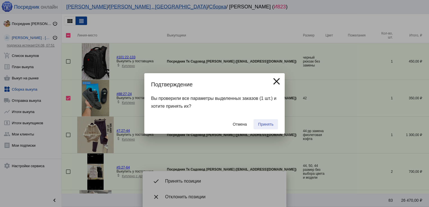
click at [266, 121] on button "Принять" at bounding box center [266, 124] width 24 height 10
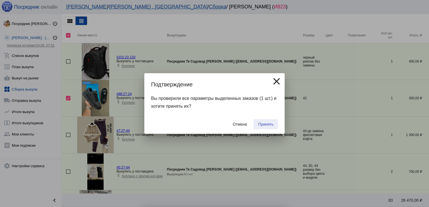
checkbox input "false"
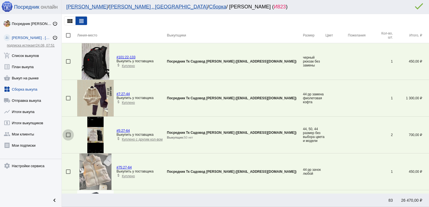
click at [69, 135] on div at bounding box center [68, 135] width 4 height 4
click at [68, 137] on input "checkbox" at bounding box center [68, 137] width 0 height 0
checkbox input "true"
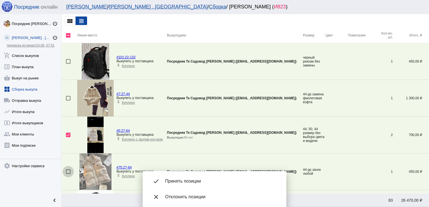
click at [67, 170] on div at bounding box center [68, 172] width 4 height 4
click at [68, 174] on input "checkbox" at bounding box center [68, 174] width 0 height 0
checkbox input "true"
click at [68, 98] on div at bounding box center [68, 98] width 4 height 4
click at [68, 101] on input "checkbox" at bounding box center [68, 101] width 0 height 0
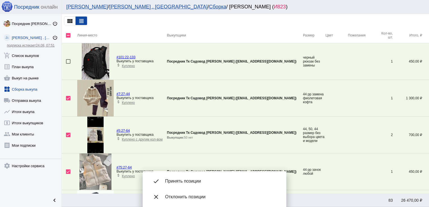
click at [188, 184] on span "Принять позиции" at bounding box center [221, 182] width 112 height 6
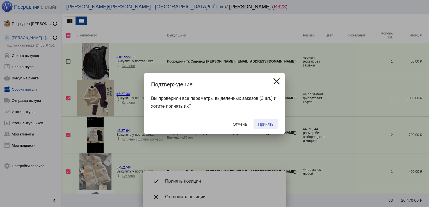
click at [270, 125] on span "Принять" at bounding box center [265, 124] width 15 height 4
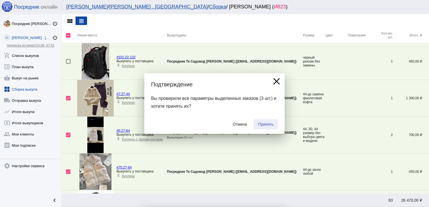
checkbox input "false"
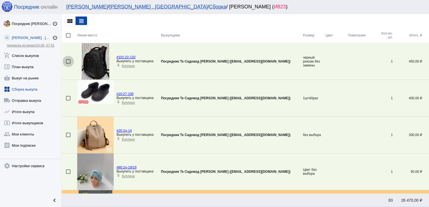
click at [69, 60] on div at bounding box center [68, 61] width 4 height 4
click at [68, 64] on input "checkbox" at bounding box center [68, 64] width 0 height 0
checkbox input "true"
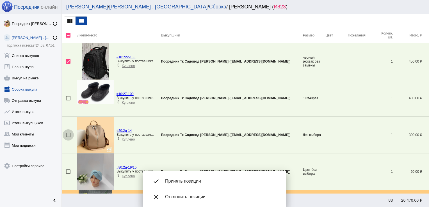
click at [68, 136] on div at bounding box center [68, 135] width 4 height 4
click at [68, 137] on input "checkbox" at bounding box center [68, 137] width 0 height 0
checkbox input "true"
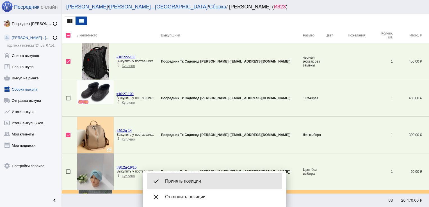
click at [192, 182] on span "Принять позиции" at bounding box center [221, 182] width 112 height 6
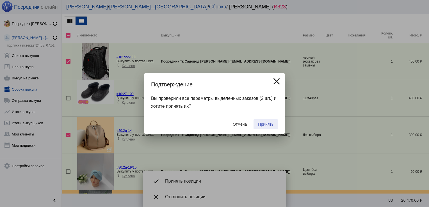
click at [261, 128] on button "Принять" at bounding box center [266, 124] width 24 height 10
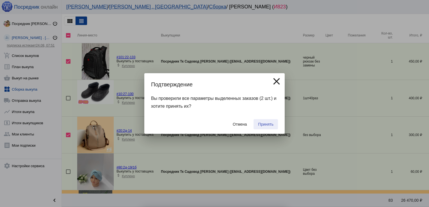
checkbox input "false"
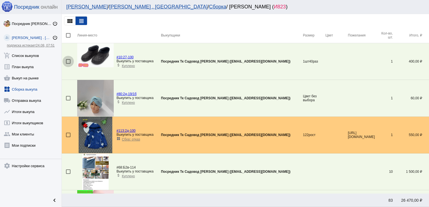
click at [70, 62] on div at bounding box center [68, 61] width 4 height 4
click at [68, 64] on input "checkbox" at bounding box center [68, 64] width 0 height 0
checkbox input "true"
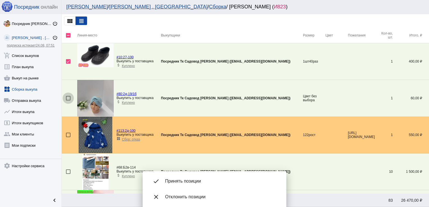
click at [68, 97] on div at bounding box center [68, 98] width 4 height 4
click at [68, 101] on input "checkbox" at bounding box center [68, 101] width 0 height 0
checkbox input "true"
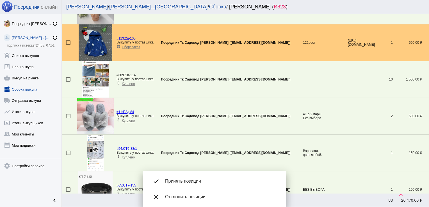
scroll to position [111, 0]
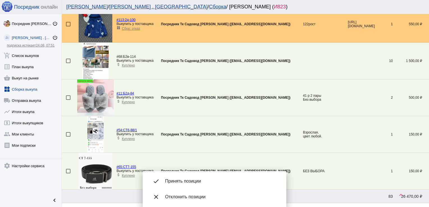
click at [67, 170] on div at bounding box center [68, 171] width 4 height 4
click at [68, 174] on input "checkbox" at bounding box center [68, 174] width 0 height 0
checkbox input "true"
click at [68, 134] on div at bounding box center [68, 134] width 4 height 4
click at [68, 137] on input "checkbox" at bounding box center [68, 137] width 0 height 0
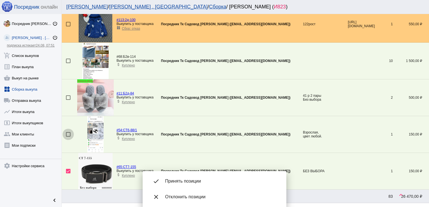
checkbox input "true"
click at [68, 95] on div at bounding box center [68, 97] width 4 height 4
click at [68, 100] on input "checkbox" at bounding box center [68, 100] width 0 height 0
checkbox input "true"
click at [67, 63] on td at bounding box center [69, 61] width 15 height 37
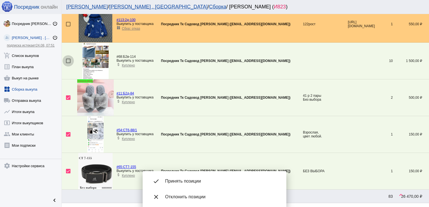
click at [69, 60] on div at bounding box center [68, 61] width 4 height 4
click at [68, 63] on input "checkbox" at bounding box center [68, 63] width 0 height 0
checkbox input "true"
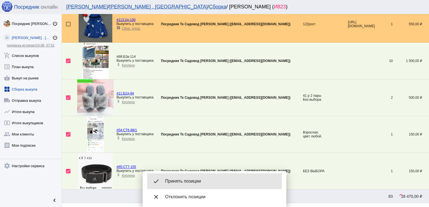
click at [184, 179] on span "Принять позиции" at bounding box center [221, 182] width 112 height 6
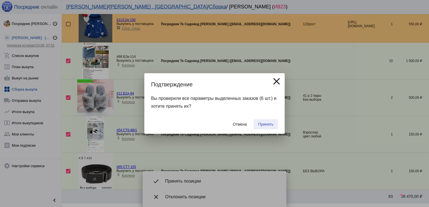
click at [264, 126] on span "Принять" at bounding box center [265, 124] width 15 height 4
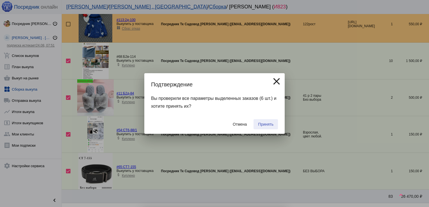
checkbox input "false"
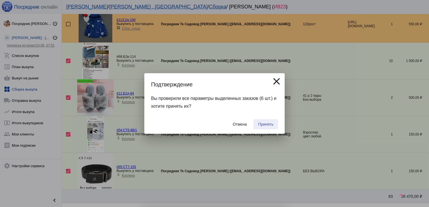
checkbox input "false"
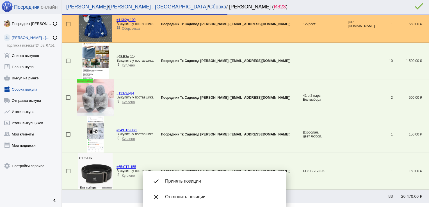
scroll to position [0, 0]
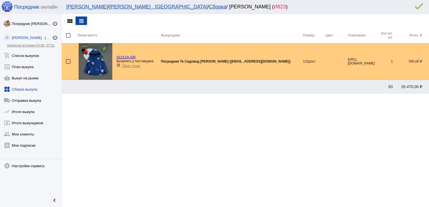
click at [23, 87] on link "widgets Сборка выкупа" at bounding box center [30, 88] width 61 height 11
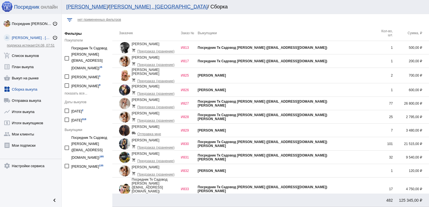
click at [349, 75] on div "[PERSON_NAME]" at bounding box center [287, 76] width 178 height 4
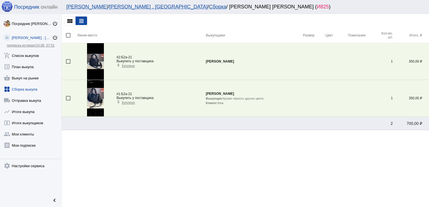
click at [28, 89] on link "widgets Сборка выкупа" at bounding box center [30, 88] width 61 height 11
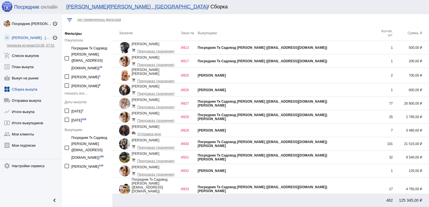
click at [379, 45] on td "1" at bounding box center [384, 47] width 17 height 13
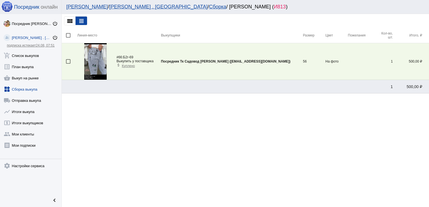
click at [90, 67] on img at bounding box center [95, 61] width 23 height 37
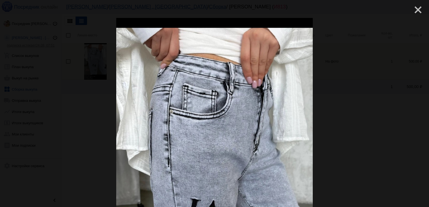
click at [412, 10] on mat-icon "close" at bounding box center [415, 7] width 7 height 7
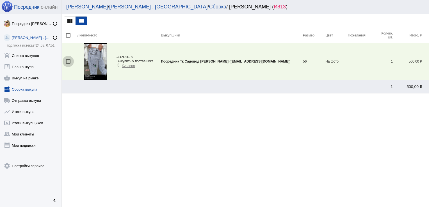
click at [67, 60] on div at bounding box center [68, 61] width 4 height 4
click at [68, 64] on input "checkbox" at bounding box center [68, 64] width 0 height 0
checkbox input "true"
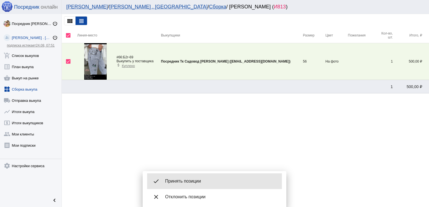
click at [202, 181] on span "Принять позиции" at bounding box center [221, 182] width 112 height 6
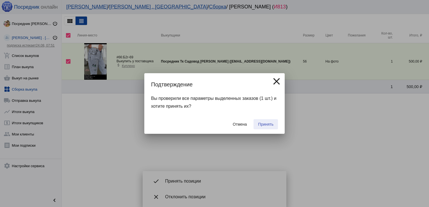
click at [267, 127] on span "Принять" at bounding box center [265, 124] width 15 height 4
checkbox input "false"
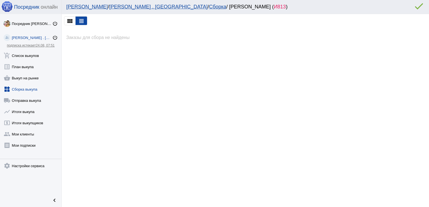
click at [24, 89] on link "widgets Сборка выкупа" at bounding box center [30, 88] width 61 height 11
